Goal: Information Seeking & Learning: Learn about a topic

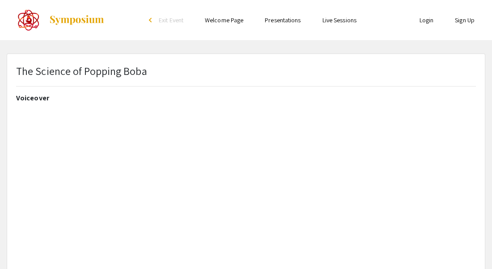
select select "custom"
type input "0"
select select "auto"
type input "1"
select select "custom"
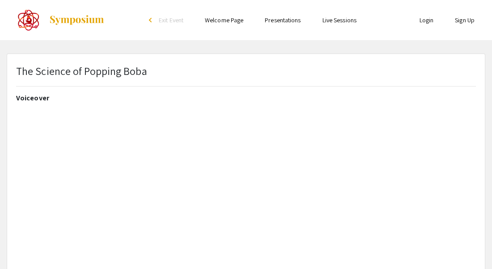
scroll to position [2, 0]
select select "custom"
type input "0"
select select "auto"
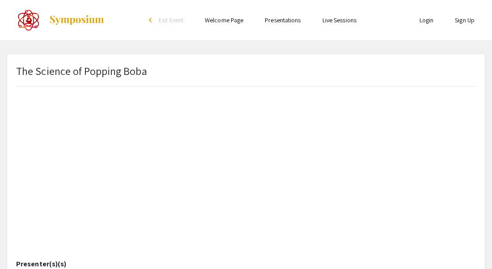
type input "1"
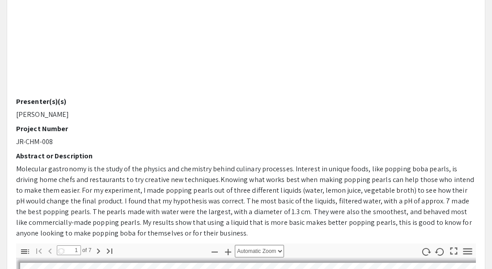
select select "custom"
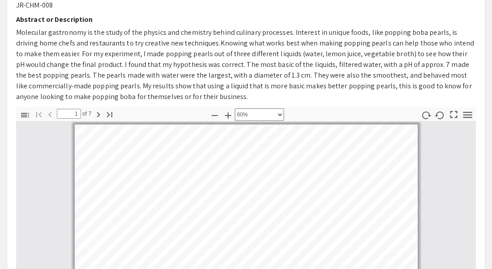
scroll to position [300, 0]
type input "2"
select select "custom"
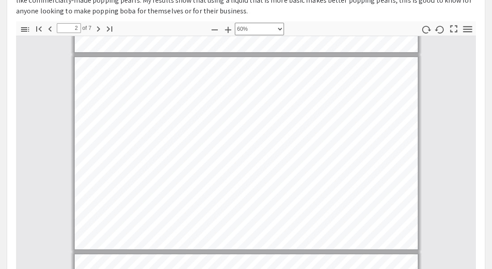
scroll to position [387, 0]
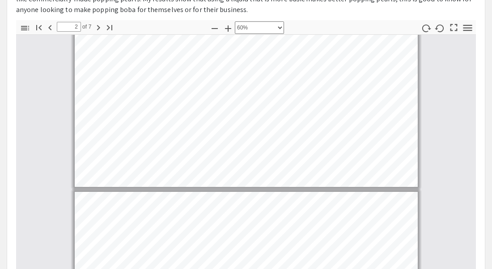
type input "3"
select select "custom"
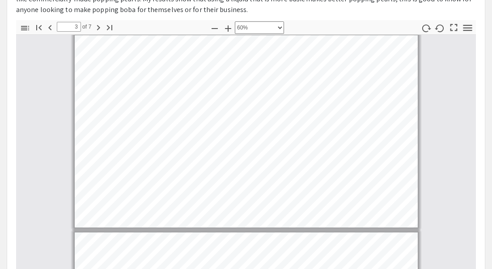
scroll to position [398, 0]
type input "4"
select select "custom"
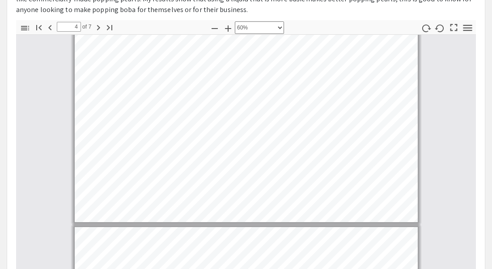
scroll to position [590, 0]
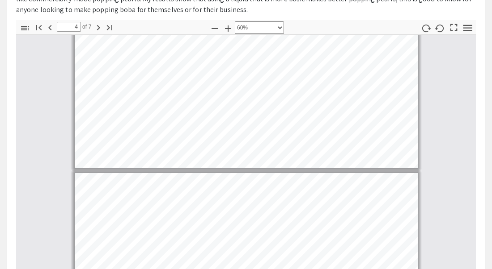
type input "5"
select select "custom"
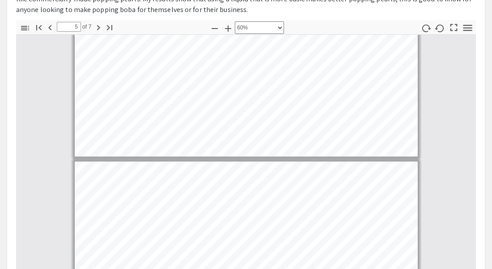
type input "4"
select select "custom"
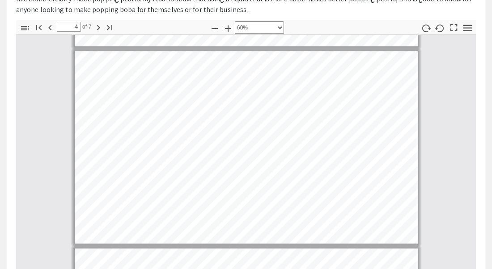
scroll to position [580, 0]
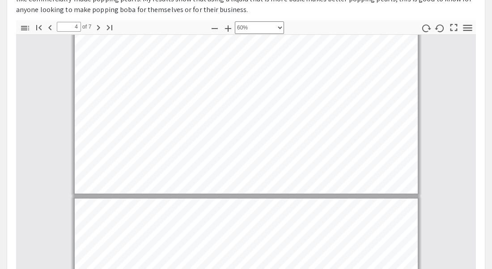
type input "5"
select select "custom"
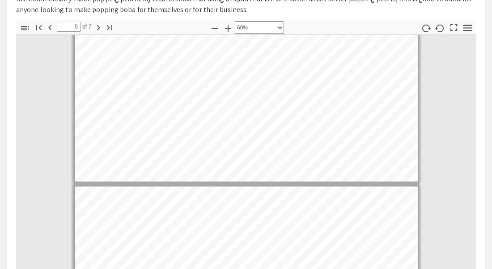
type input "4"
select select "custom"
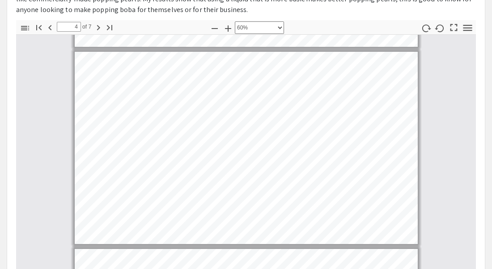
scroll to position [576, 0]
